Goal: Task Accomplishment & Management: Manage account settings

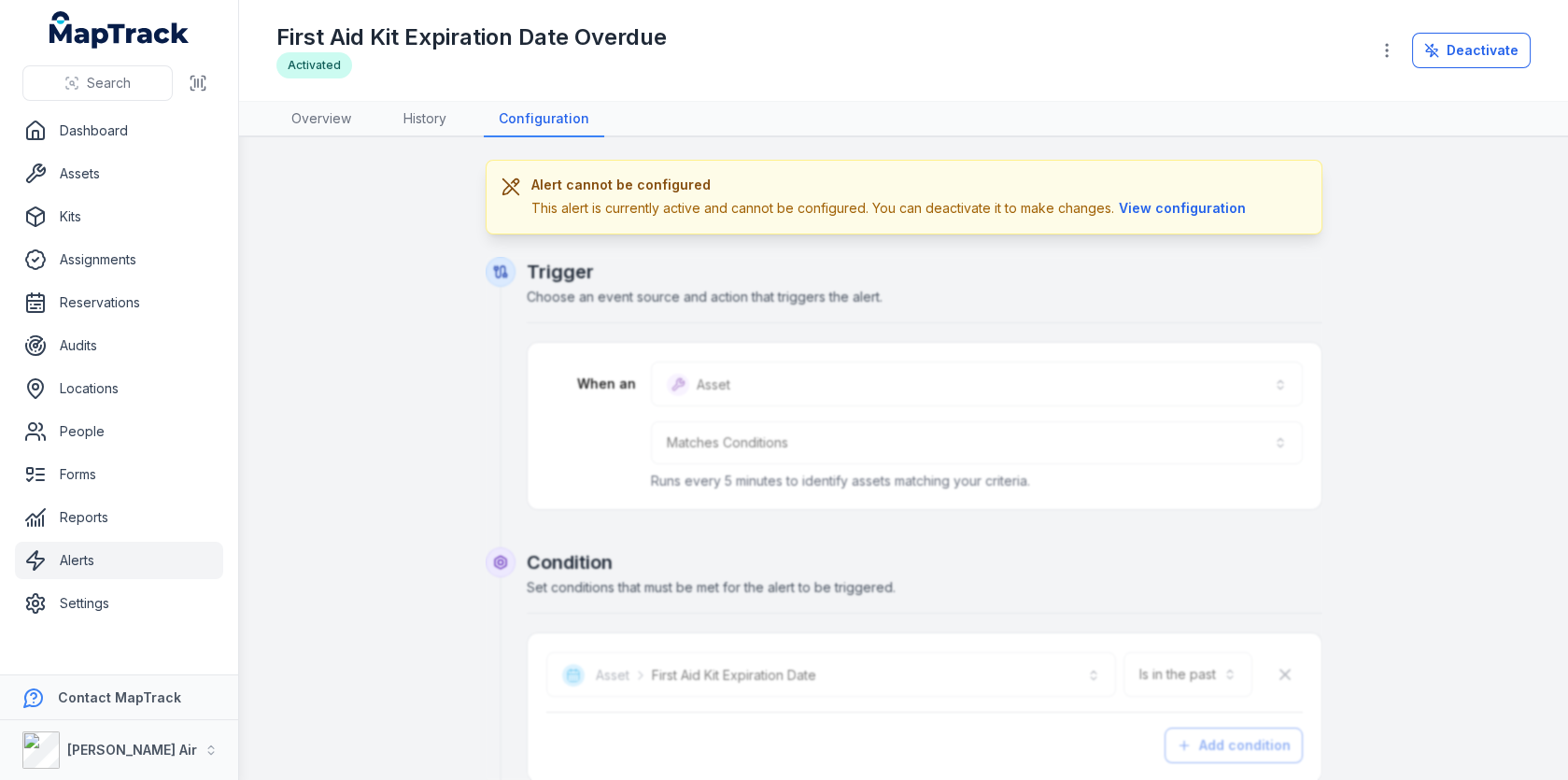
click at [168, 552] on link "Alerts" at bounding box center [119, 561] width 208 height 37
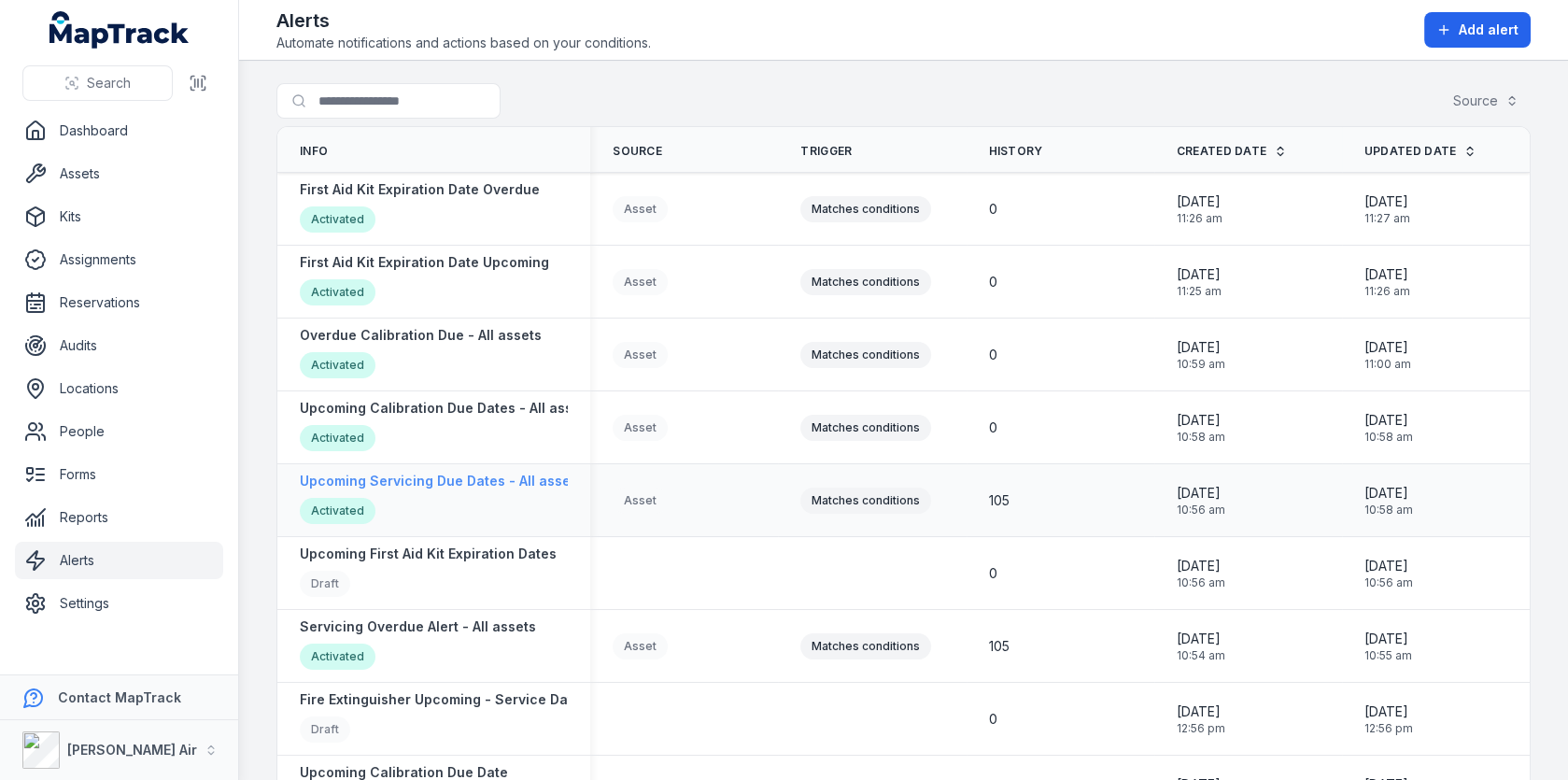
click at [469, 482] on strong "Upcoming Servicing Due Dates - All assets" at bounding box center [441, 480] width 283 height 19
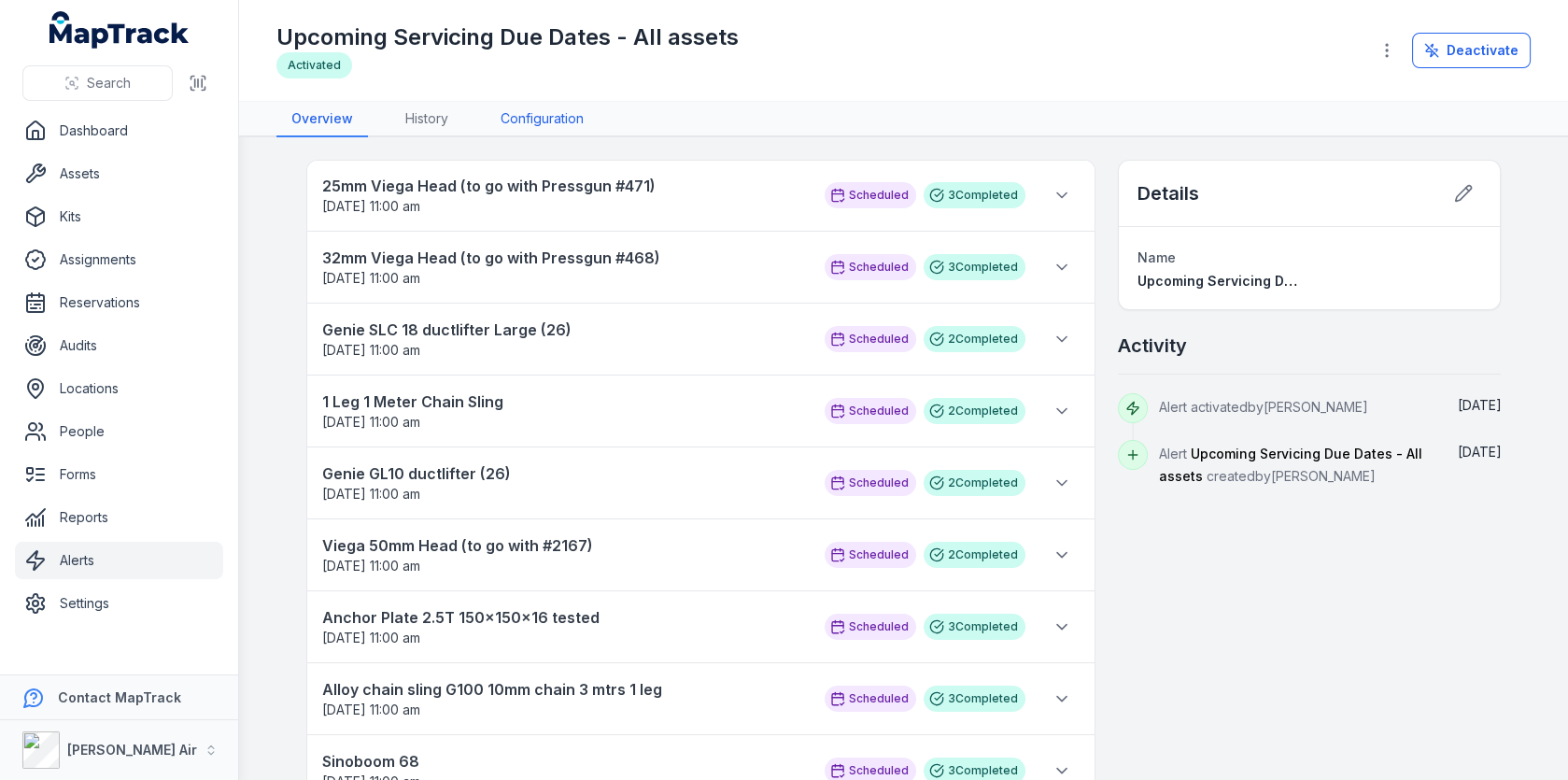
click at [509, 104] on link "Configuration" at bounding box center [542, 120] width 113 height 35
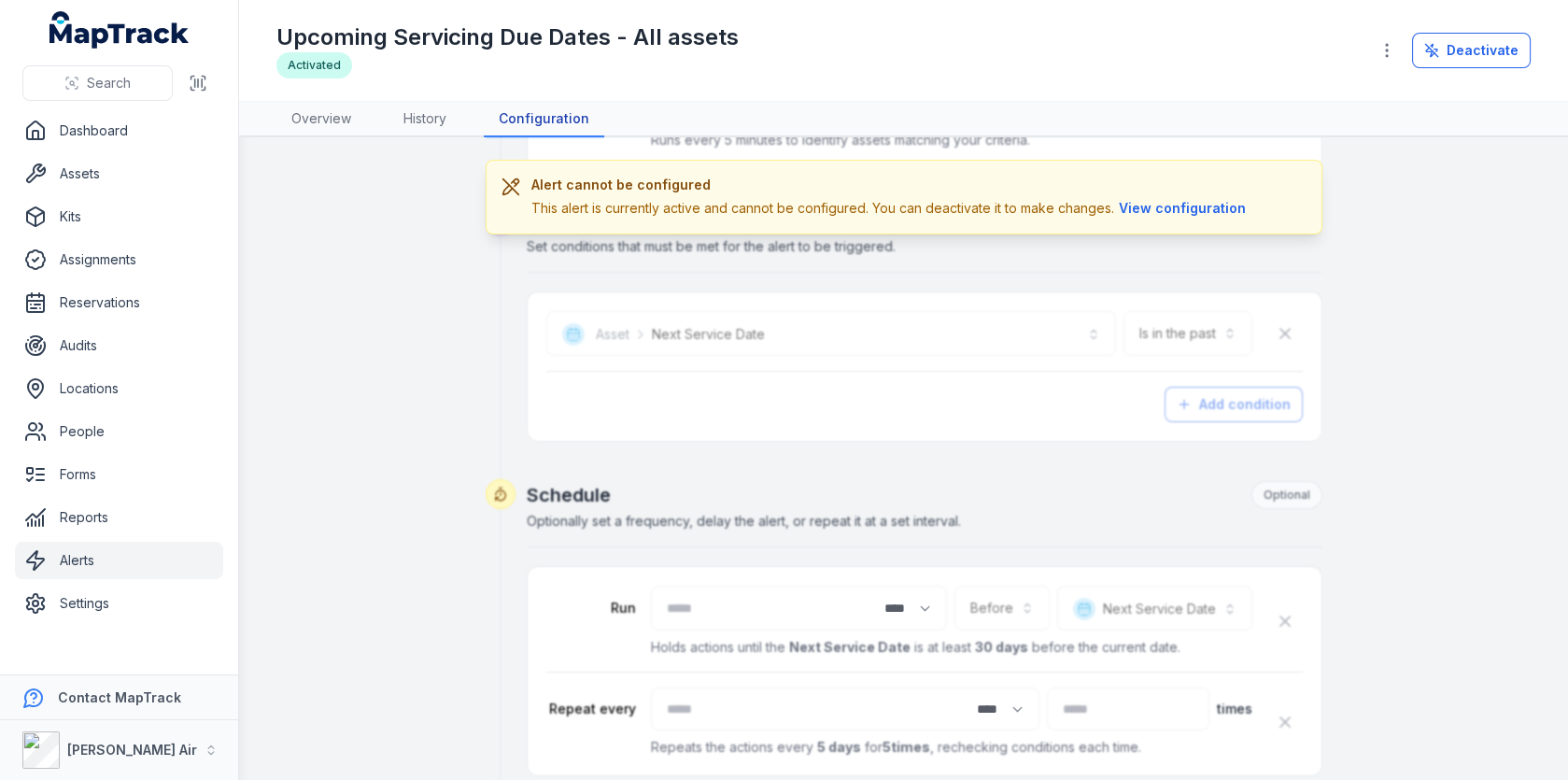
scroll to position [365, 0]
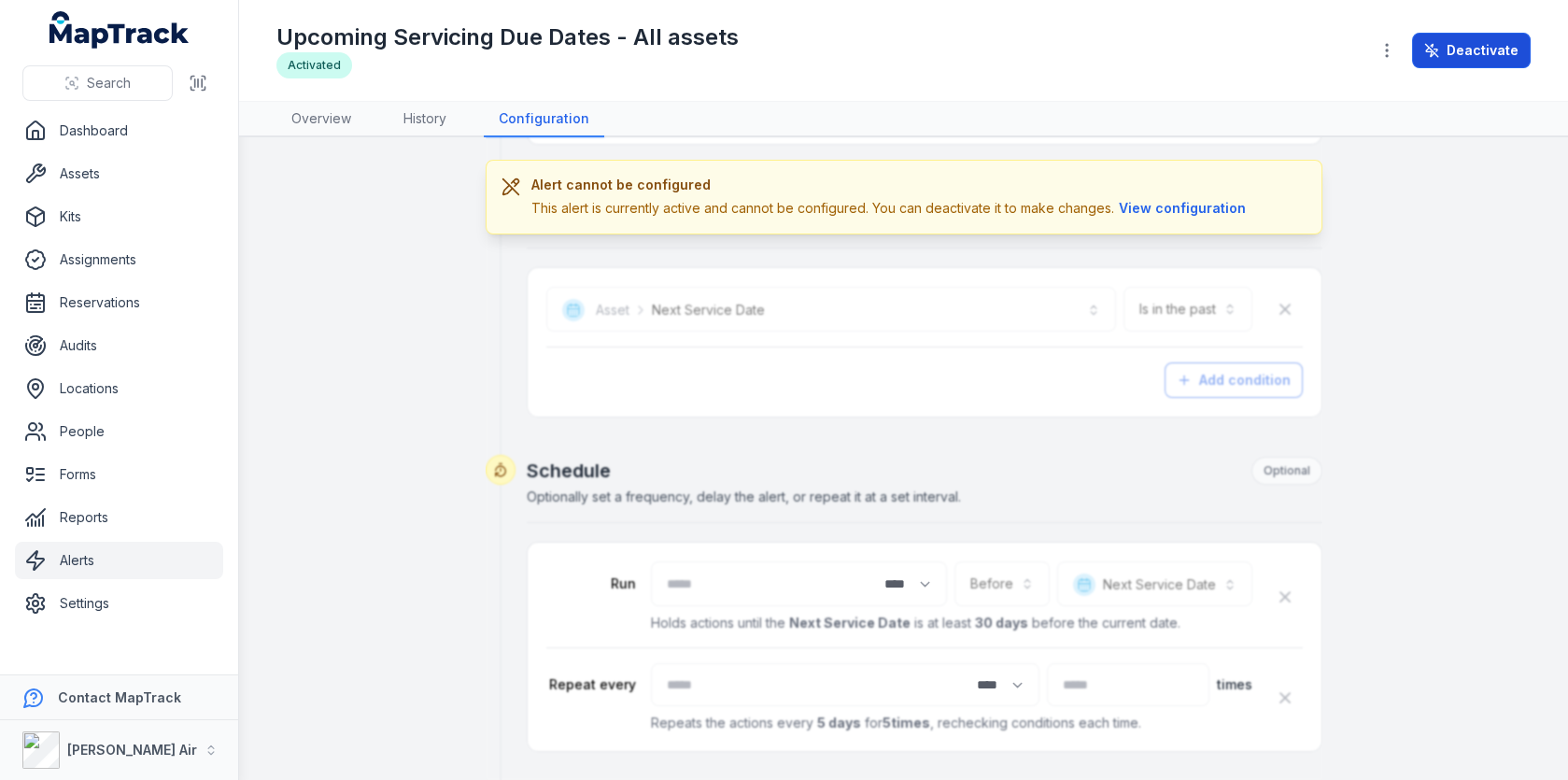
click at [1459, 59] on button "Deactivate" at bounding box center [1471, 50] width 119 height 35
